Goal: Find specific page/section

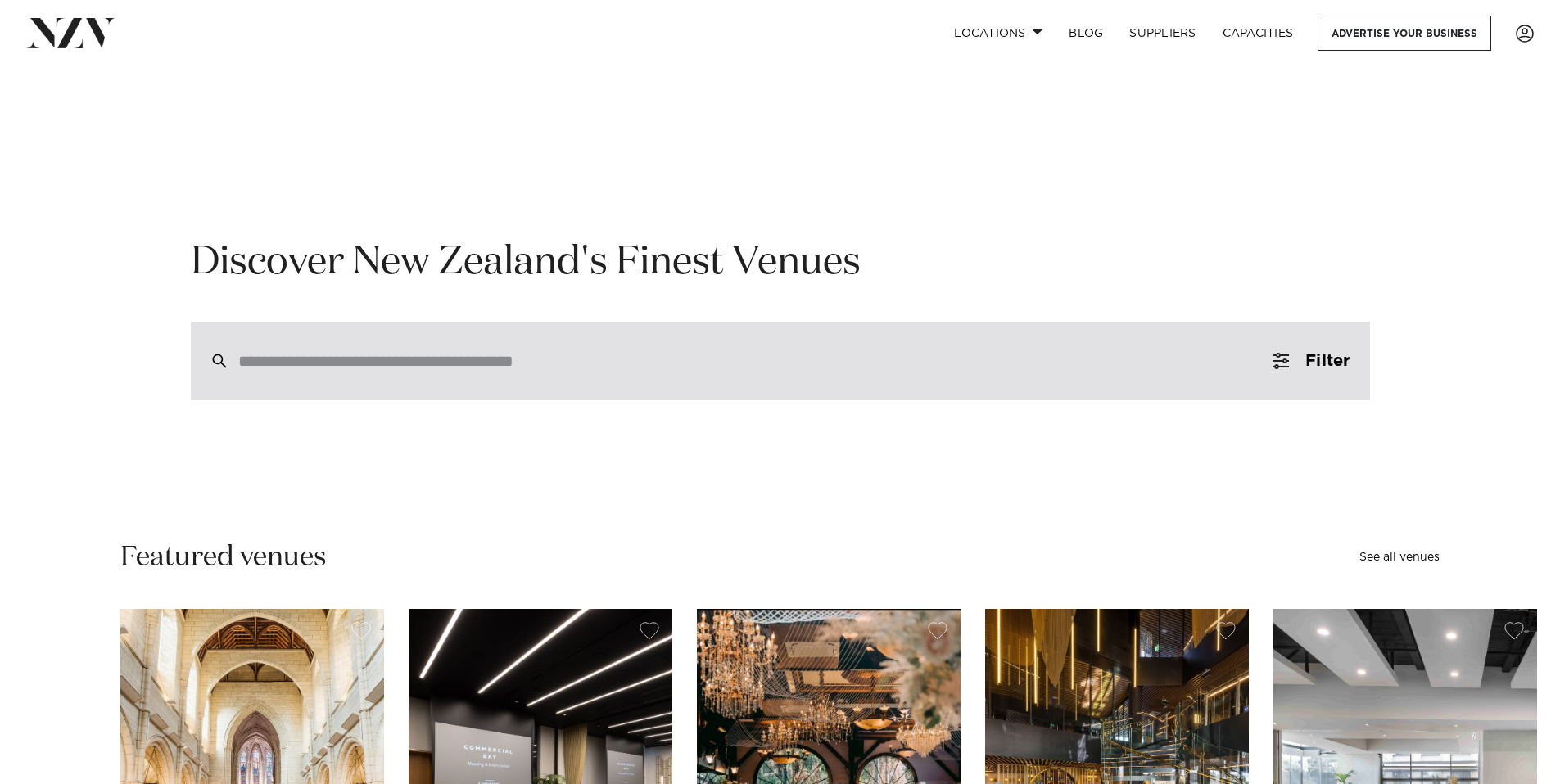
click at [498, 352] on input "search" at bounding box center [746, 361] width 1015 height 18
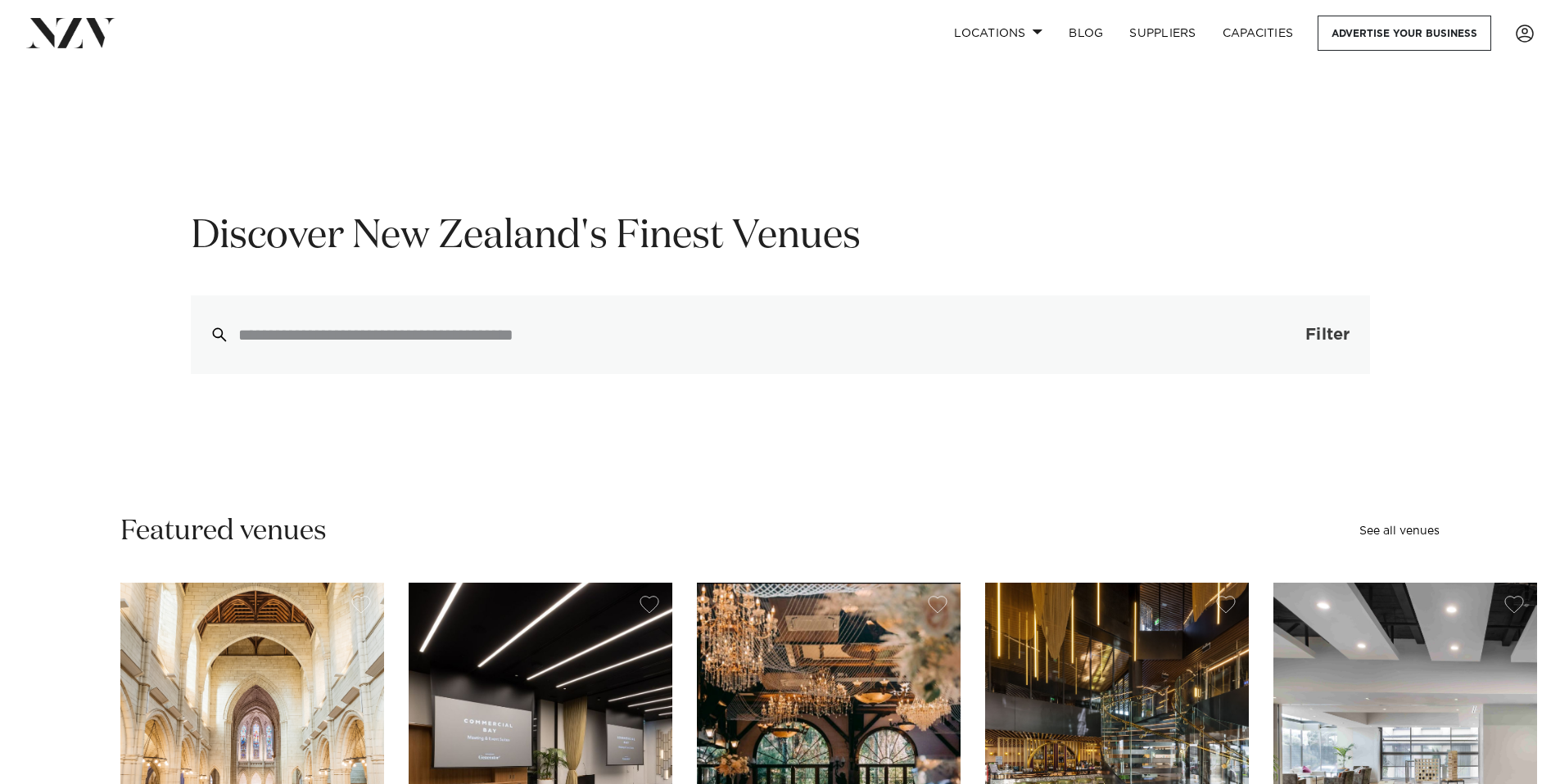
click at [1289, 337] on button "Filter 0" at bounding box center [1311, 335] width 117 height 79
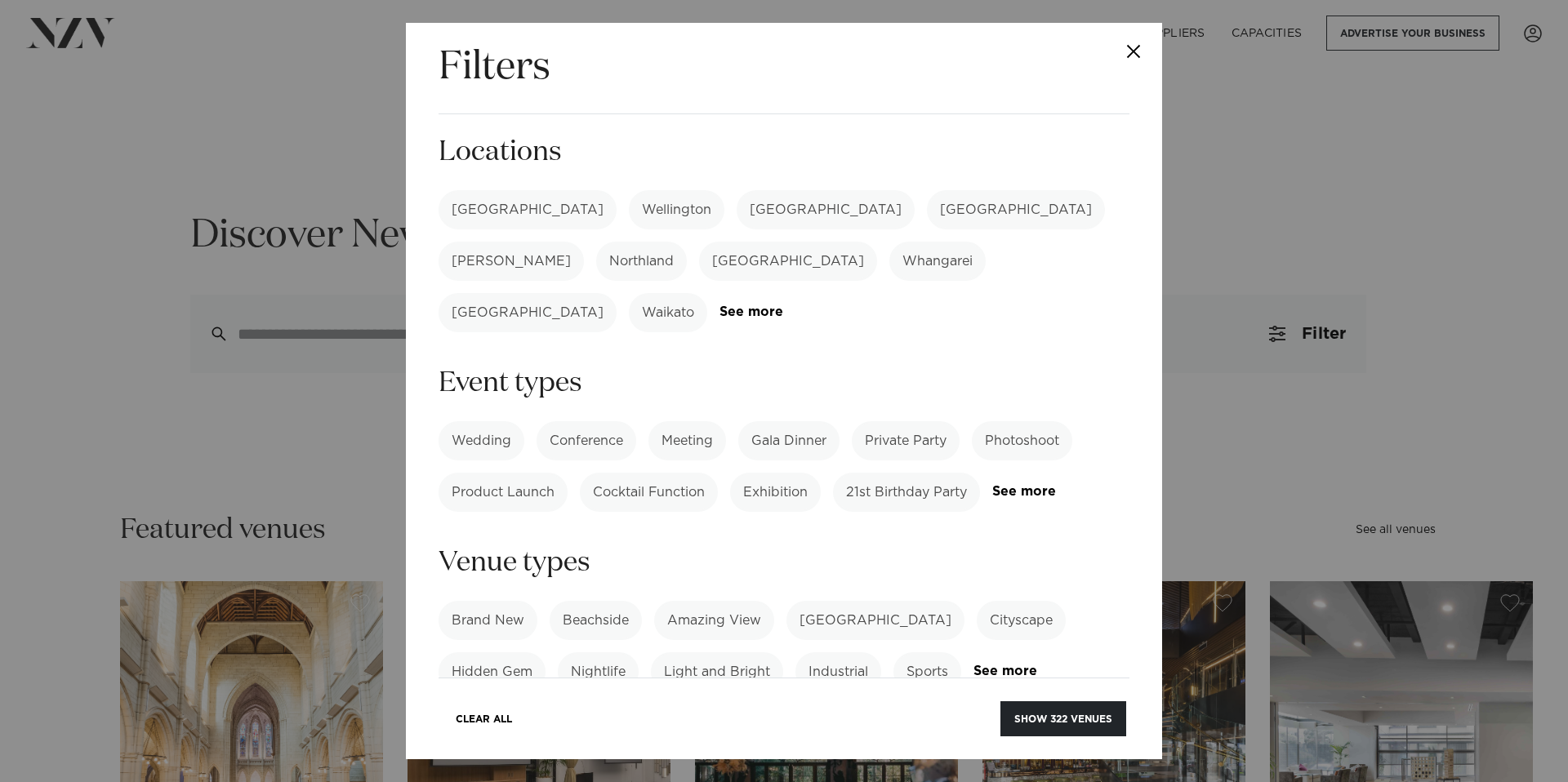
click at [737, 218] on label "[GEOGRAPHIC_DATA]" at bounding box center [826, 210] width 178 height 39
click at [1091, 710] on button "Show 29 venues" at bounding box center [1065, 719] width 121 height 35
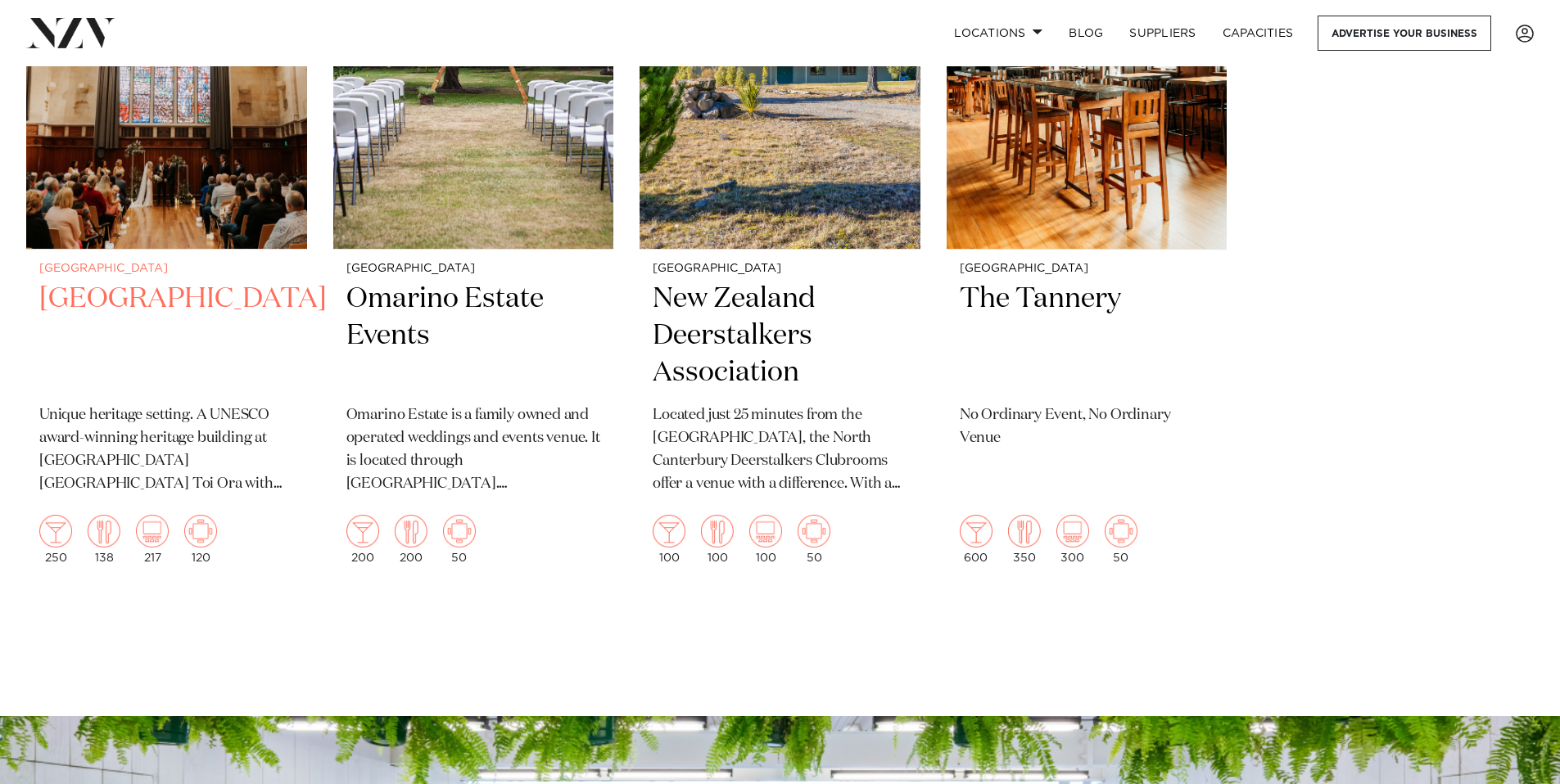
scroll to position [4538, 0]
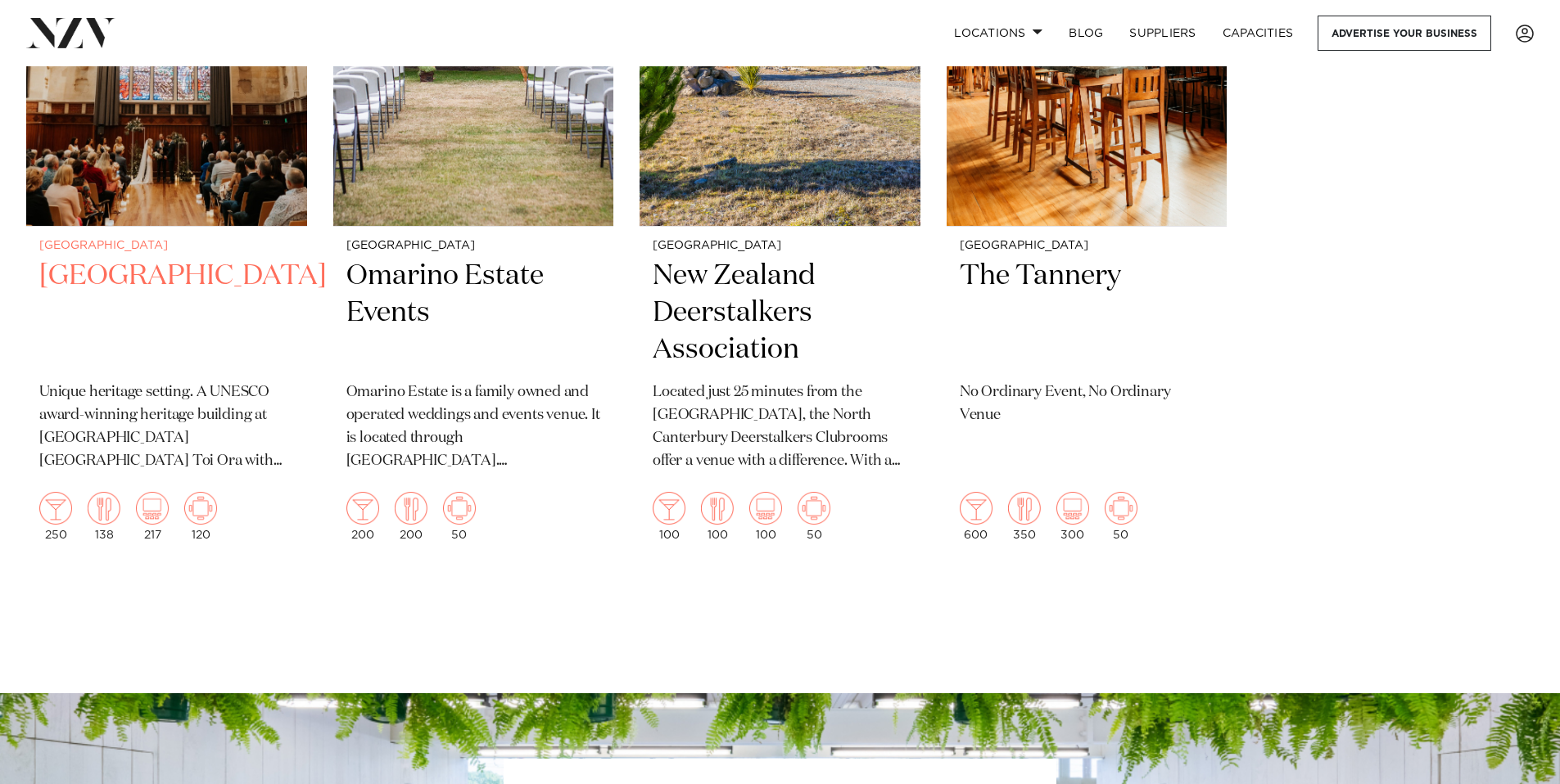
click at [102, 281] on h2 "[GEOGRAPHIC_DATA]" at bounding box center [167, 313] width 255 height 110
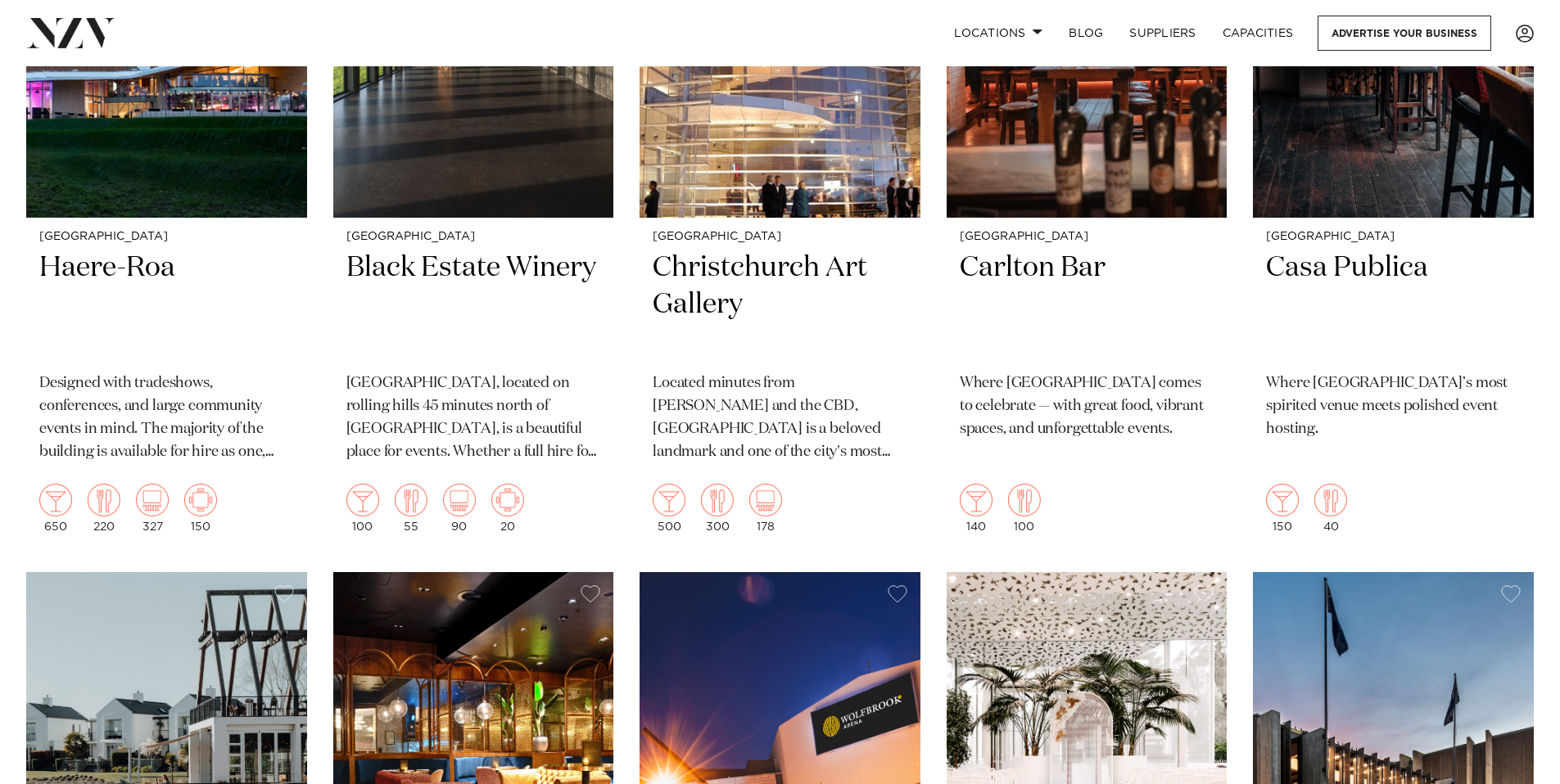
scroll to position [834, 0]
